Goal: Task Accomplishment & Management: Complete application form

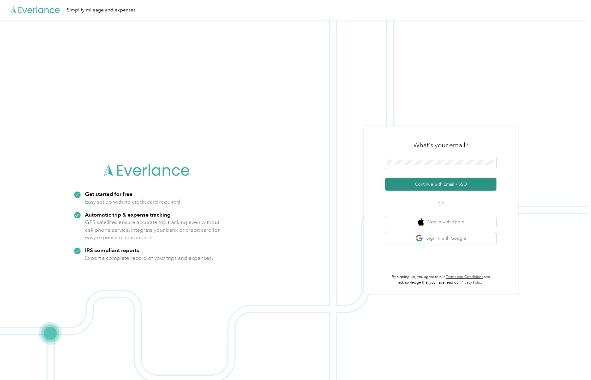
click at [445, 184] on button "Continue with Email / SSO" at bounding box center [440, 184] width 111 height 13
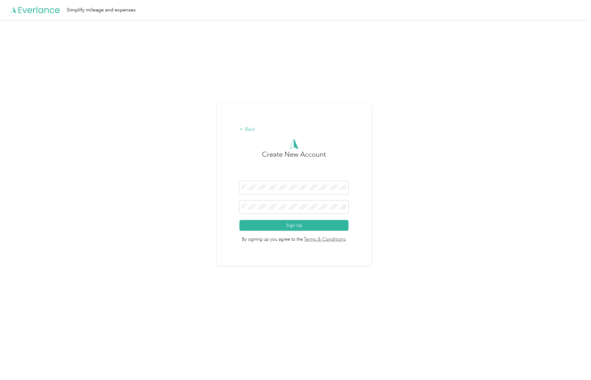
click at [243, 129] on icon at bounding box center [241, 129] width 3 height 2
click at [448, 319] on div "Back Create New Account Sign Up By signing up you agree to the Terms & Conditio…" at bounding box center [294, 187] width 588 height 334
